Goal: Transaction & Acquisition: Purchase product/service

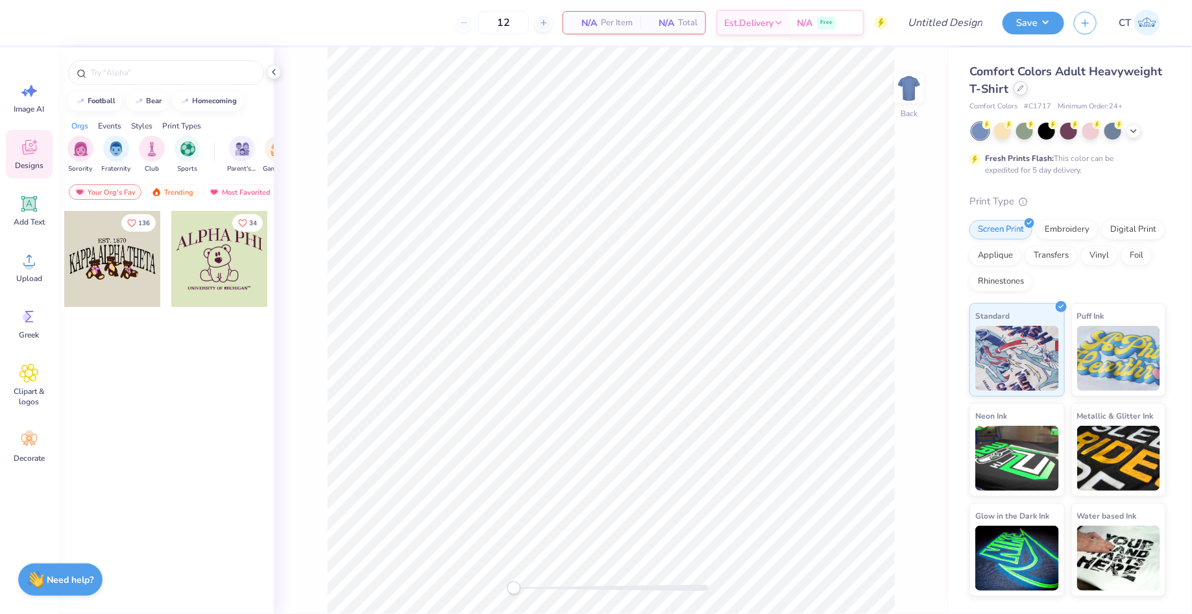
click at [1024, 95] on div "Comfort Colors Adult Heavyweight T-Shirt" at bounding box center [1068, 80] width 197 height 35
click at [1012, 91] on div "Comfort Colors Adult Heavyweight T-Shirt" at bounding box center [1068, 80] width 197 height 35
click at [1024, 92] on div at bounding box center [1021, 88] width 14 height 14
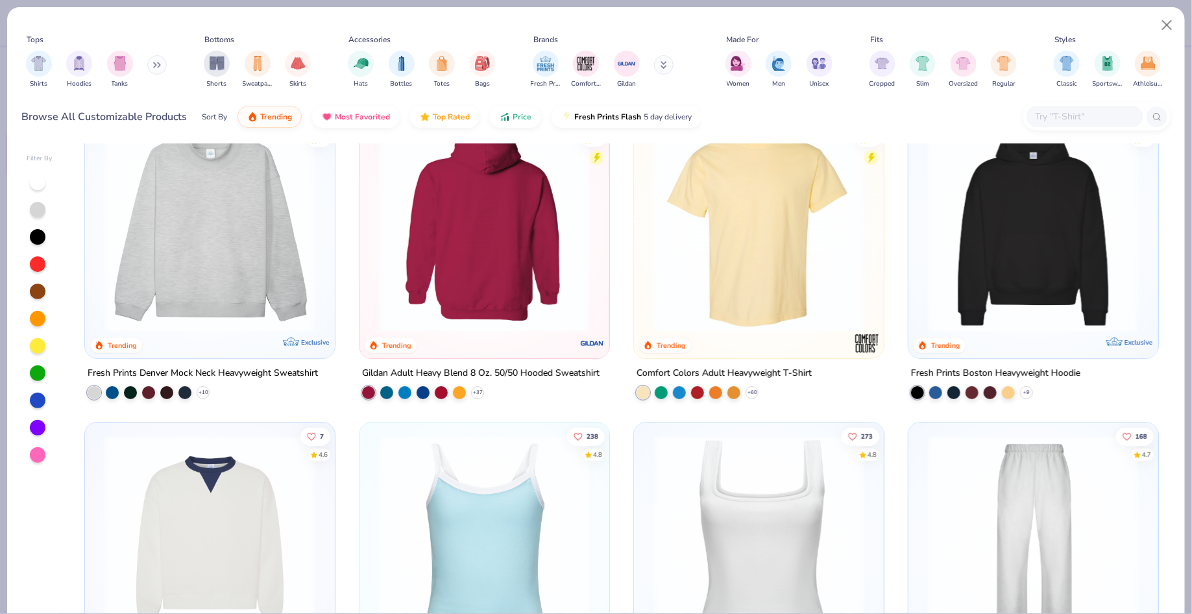
scroll to position [44, 0]
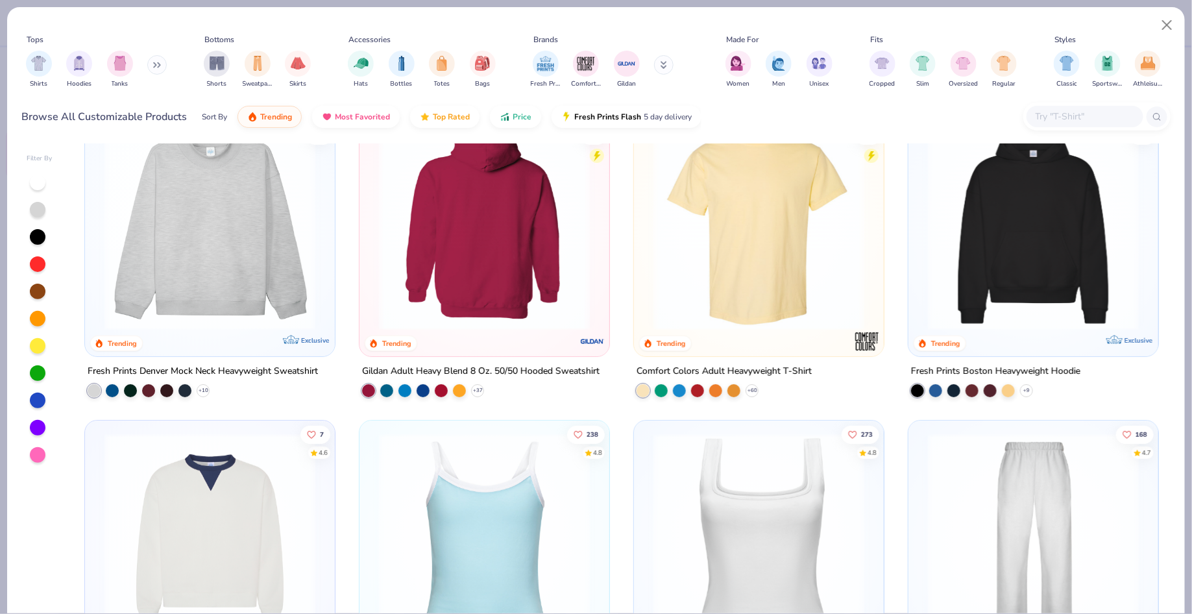
click at [1044, 233] on img at bounding box center [1034, 224] width 224 height 211
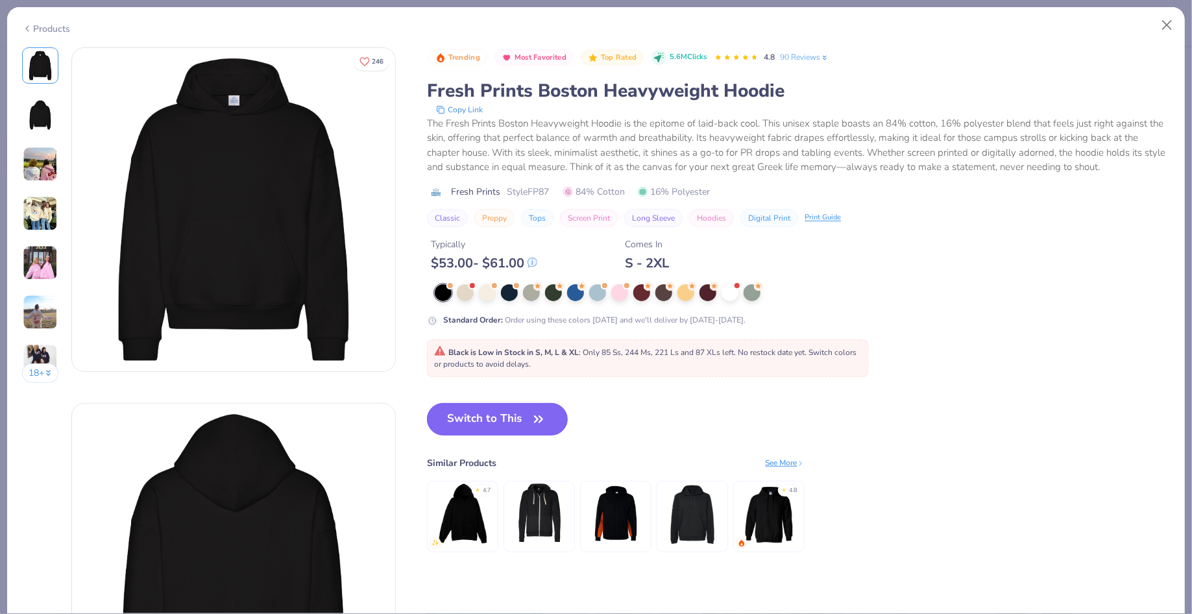
click at [484, 406] on button "Switch to This" at bounding box center [497, 419] width 141 height 32
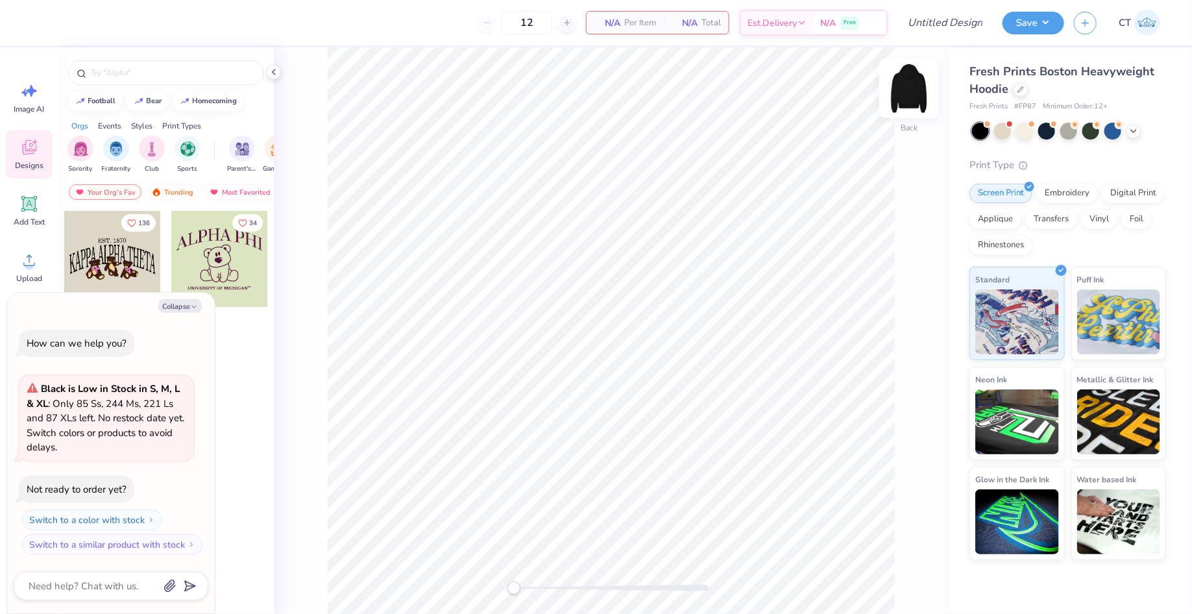
click at [913, 85] on img at bounding box center [909, 88] width 52 height 52
click at [88, 145] on div "filter for Sorority" at bounding box center [81, 147] width 26 height 26
click at [272, 71] on icon at bounding box center [274, 72] width 10 height 10
type textarea "x"
